Goal: Task Accomplishment & Management: Manage account settings

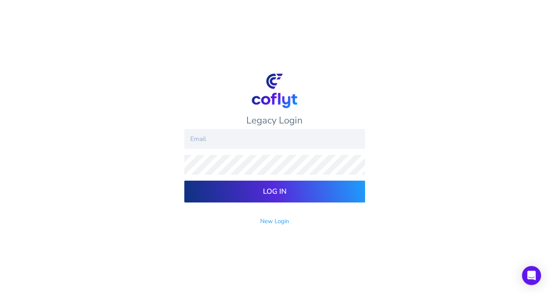
type input "[EMAIL_ADDRESS][DOMAIN_NAME]"
click at [252, 190] on input "Log In" at bounding box center [274, 192] width 181 height 22
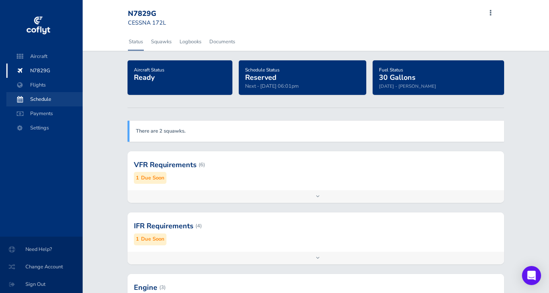
click at [57, 106] on span "Schedule" at bounding box center [44, 99] width 60 height 14
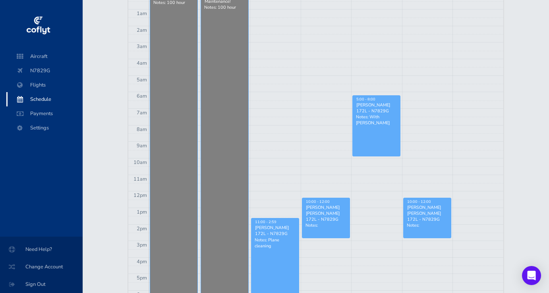
scroll to position [112, 0]
